Goal: Task Accomplishment & Management: Use online tool/utility

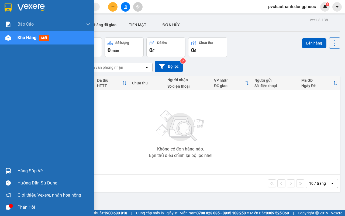
click at [29, 170] on div "Hàng sắp về" at bounding box center [54, 171] width 73 height 8
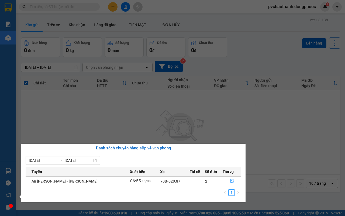
click at [149, 115] on section "Kết quả [PERSON_NAME] ( 0 ) Bộ lọc No Data pvchauthanh.dongphuoc 1 [PERSON_NAME…" at bounding box center [172, 108] width 345 height 216
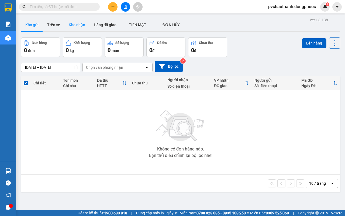
click at [78, 23] on button "Kho nhận" at bounding box center [76, 24] width 25 height 13
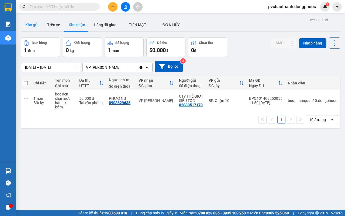
click at [29, 20] on button "Kho gửi" at bounding box center [32, 24] width 22 height 13
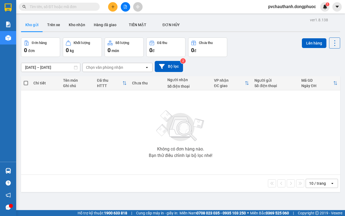
click at [61, 9] on input "text" at bounding box center [62, 7] width 64 height 6
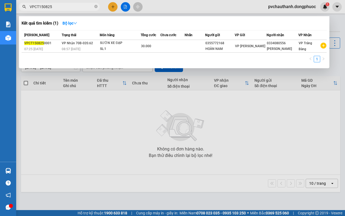
type input "VPCT150825"
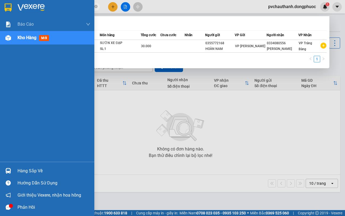
click at [19, 170] on div "Hàng sắp về" at bounding box center [54, 171] width 73 height 8
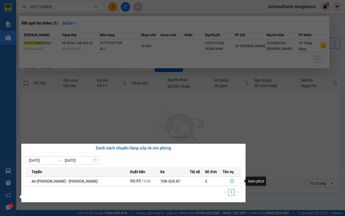
click at [228, 178] on button "button" at bounding box center [232, 181] width 18 height 9
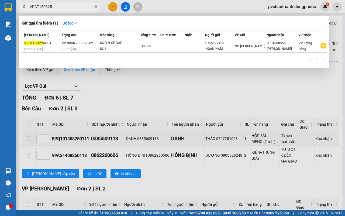
click at [188, 88] on div at bounding box center [172, 108] width 345 height 216
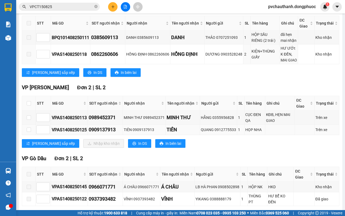
scroll to position [135, 0]
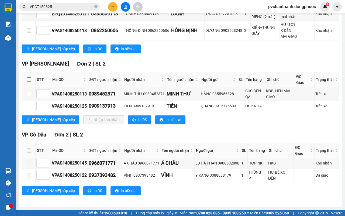
click at [30, 82] on input "checkbox" at bounding box center [29, 79] width 4 height 4
checkbox input "true"
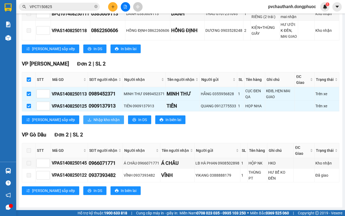
click at [94, 123] on span "Nhập kho nhận" at bounding box center [107, 120] width 26 height 6
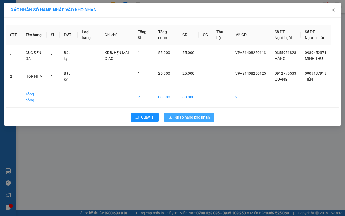
click at [183, 118] on span "Nhập hàng kho nhận" at bounding box center [192, 117] width 36 height 6
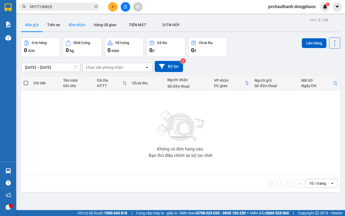
click at [74, 23] on button "Kho nhận" at bounding box center [76, 24] width 25 height 13
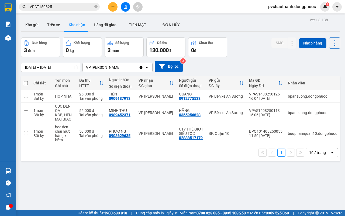
click at [64, 18] on button "Kho nhận" at bounding box center [76, 24] width 25 height 13
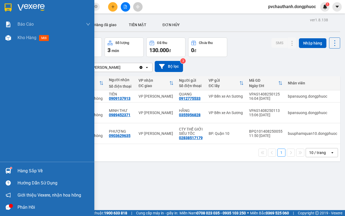
click at [27, 170] on div "Hàng sắp về" at bounding box center [54, 171] width 73 height 8
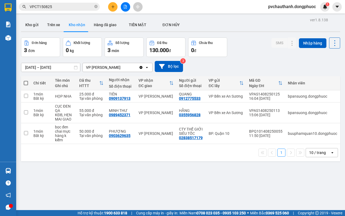
click at [274, 180] on section "Kết quả [PERSON_NAME] ( 1 ) Bộ lọc Mã ĐH Trạng thái Món hàng Tổng [PERSON_NAME]…" at bounding box center [172, 108] width 345 height 216
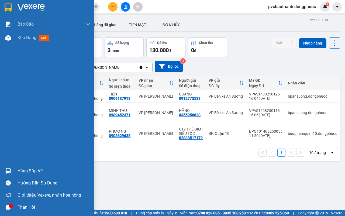
click at [25, 171] on div "Hàng sắp về" at bounding box center [54, 171] width 73 height 8
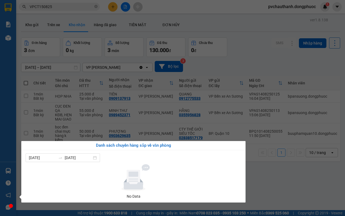
drag, startPoint x: 291, startPoint y: 185, endPoint x: 264, endPoint y: 204, distance: 32.9
click at [289, 186] on section "Kết quả [PERSON_NAME] ( 1 ) Bộ lọc Mã ĐH Trạng thái Món hàng Tổng [PERSON_NAME]…" at bounding box center [172, 108] width 345 height 216
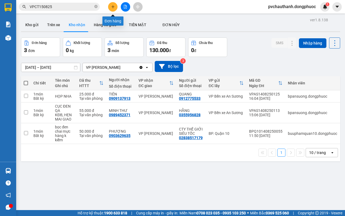
click at [112, 5] on icon "plus" at bounding box center [113, 7] width 4 height 4
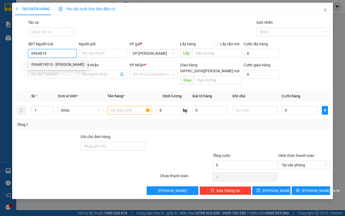
click at [42, 62] on div "0964819010 - [PERSON_NAME]" at bounding box center [57, 64] width 53 height 6
type input "0964819010"
type input "LÂM"
type input "0968583948"
type input "ĐỨC"
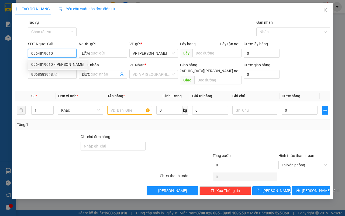
type input "30.000"
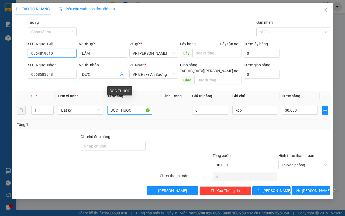
type input "0964819010"
click at [138, 106] on input "BOC THUOC" at bounding box center [129, 110] width 45 height 9
type input "B"
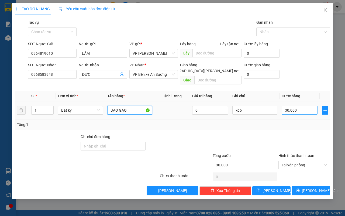
type input "BAO GẠO"
click at [303, 107] on input "30.000" at bounding box center [300, 110] width 36 height 9
type input "0"
type input "7"
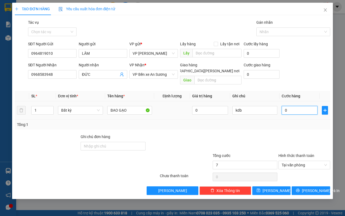
type input "07"
type input "70"
type input "070"
type input "70.000"
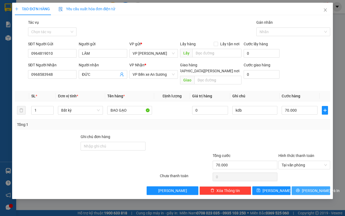
click at [317, 188] on span "[PERSON_NAME] và In" at bounding box center [321, 191] width 38 height 6
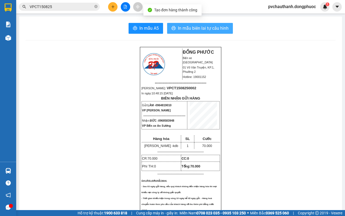
click at [198, 28] on span "In mẫu biên lai tự cấu hình" at bounding box center [203, 28] width 51 height 7
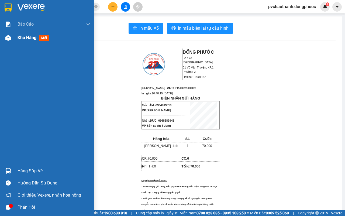
click at [28, 35] on span "Kho hàng" at bounding box center [27, 37] width 19 height 5
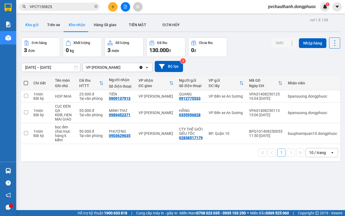
click at [29, 22] on button "Kho gửi" at bounding box center [32, 24] width 22 height 13
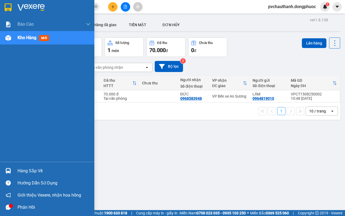
click at [30, 169] on div "Hàng sắp về" at bounding box center [54, 171] width 73 height 8
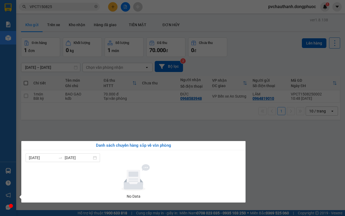
click at [287, 157] on section "Kết quả [PERSON_NAME] ( 1 ) Bộ lọc Mã ĐH Trạng thái Món hàng Tổng [PERSON_NAME]…" at bounding box center [172, 108] width 345 height 216
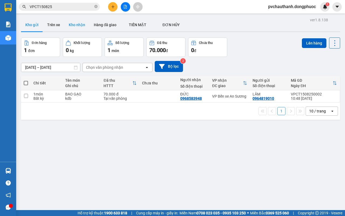
click at [74, 20] on button "Kho nhận" at bounding box center [76, 24] width 25 height 13
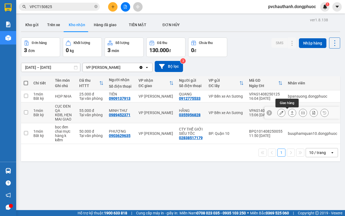
click at [290, 113] on icon at bounding box center [292, 113] width 4 height 4
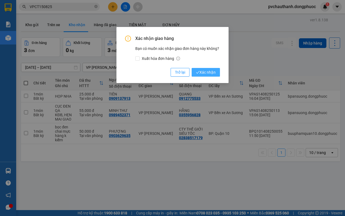
drag, startPoint x: 210, startPoint y: 72, endPoint x: 207, endPoint y: 72, distance: 3.2
click at [209, 72] on span "Xác nhận" at bounding box center [206, 72] width 20 height 6
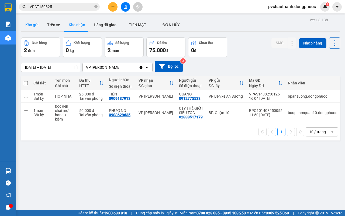
click at [33, 25] on button "Kho gửi" at bounding box center [32, 24] width 22 height 13
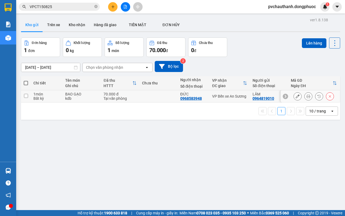
click at [139, 100] on td at bounding box center [158, 96] width 38 height 12
checkbox input "true"
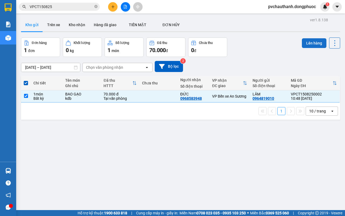
click at [307, 43] on button "Lên hàng" at bounding box center [314, 43] width 25 height 10
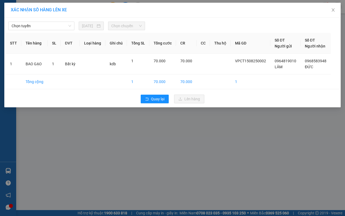
click at [36, 21] on div "[PERSON_NAME] [DATE] [PERSON_NAME]" at bounding box center [173, 24] width 334 height 11
click at [37, 23] on span "Chọn tuyến" at bounding box center [42, 26] width 60 height 8
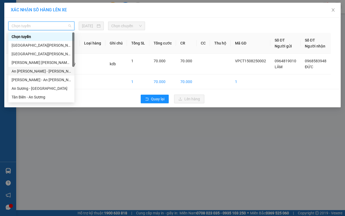
click at [29, 75] on div "An [PERSON_NAME] - [PERSON_NAME]" at bounding box center [41, 71] width 66 height 9
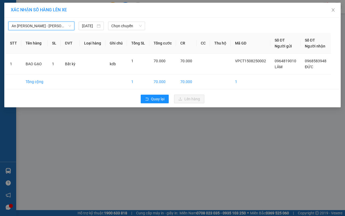
click at [36, 26] on span "An [PERSON_NAME] - [PERSON_NAME]" at bounding box center [42, 26] width 60 height 8
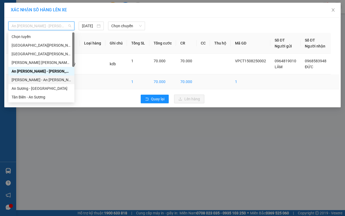
click at [30, 77] on div "[PERSON_NAME] - An [PERSON_NAME]" at bounding box center [42, 80] width 60 height 6
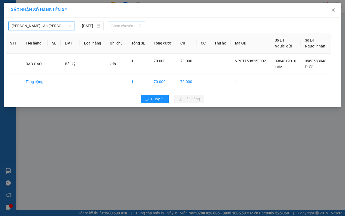
click at [122, 28] on span "Chọn chuyến" at bounding box center [126, 26] width 30 height 8
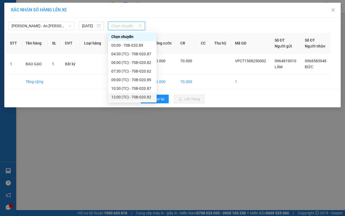
click at [119, 95] on div "12:00 (TC) - 70B-020.82" at bounding box center [132, 97] width 42 height 6
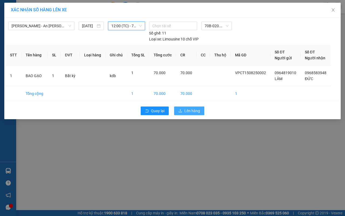
click at [192, 109] on span "Lên hàng" at bounding box center [192, 111] width 16 height 6
